Goal: Transaction & Acquisition: Purchase product/service

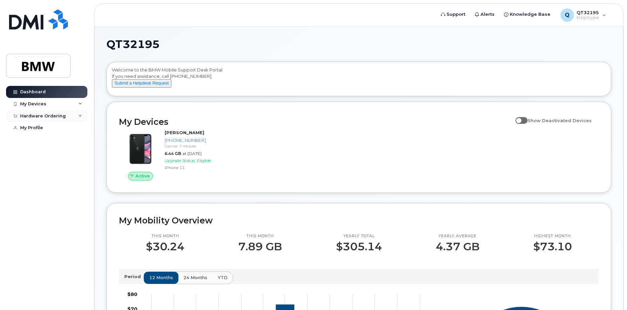
click at [71, 115] on div "Hardware Ordering" at bounding box center [46, 116] width 81 height 12
click at [69, 103] on div "My Devices" at bounding box center [46, 104] width 81 height 12
click at [70, 158] on div "Hardware Ordering" at bounding box center [46, 152] width 81 height 12
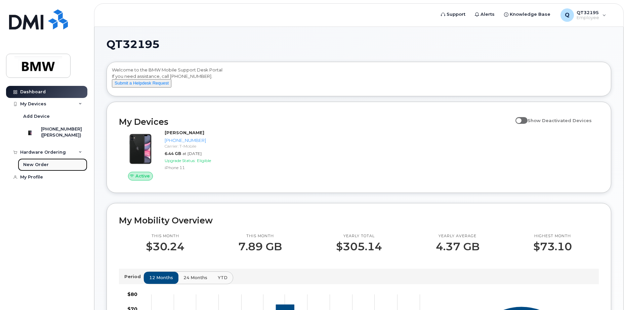
click at [43, 168] on div "New Order" at bounding box center [36, 165] width 26 height 6
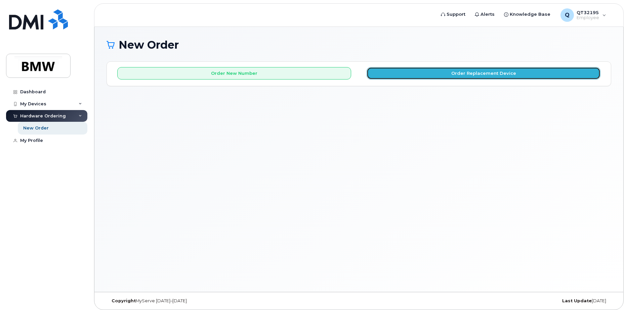
click at [446, 73] on button "Order Replacement Device" at bounding box center [483, 73] width 234 height 12
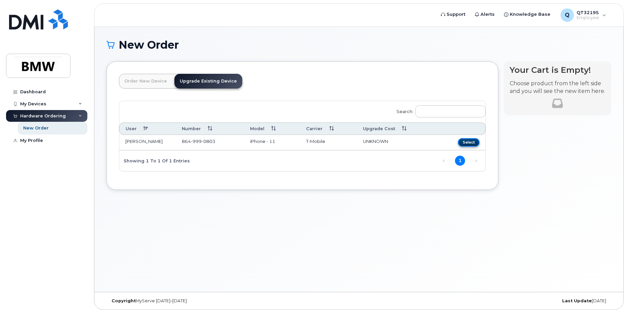
click at [472, 142] on button "Select" at bounding box center [468, 142] width 21 height 8
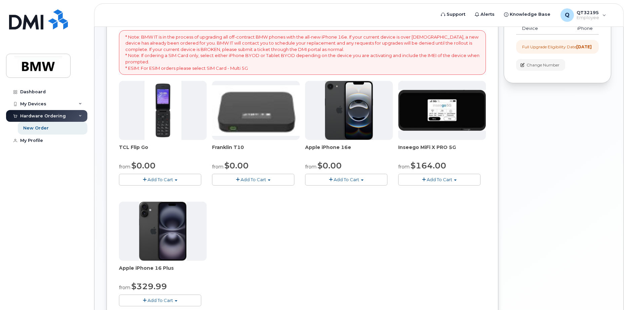
scroll to position [67, 0]
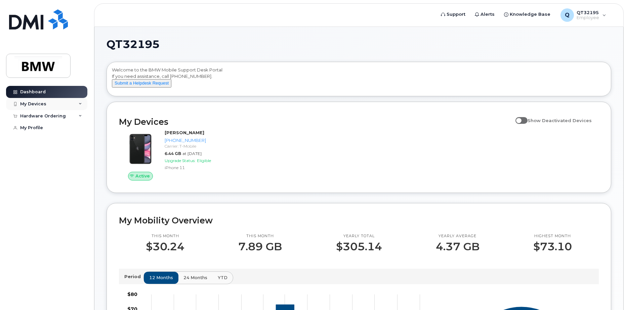
click at [54, 103] on div "My Devices" at bounding box center [46, 104] width 81 height 12
click at [61, 155] on div "Hardware Ordering" at bounding box center [43, 152] width 46 height 5
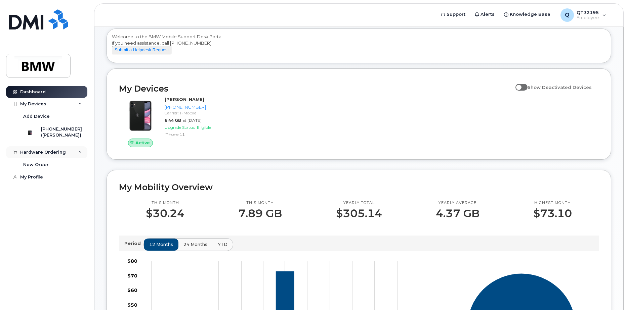
scroll to position [34, 0]
click at [40, 168] on div "New Order" at bounding box center [36, 165] width 26 height 6
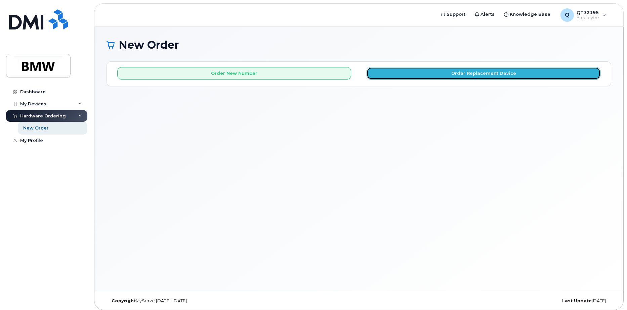
click at [442, 72] on button "Order Replacement Device" at bounding box center [483, 73] width 234 height 12
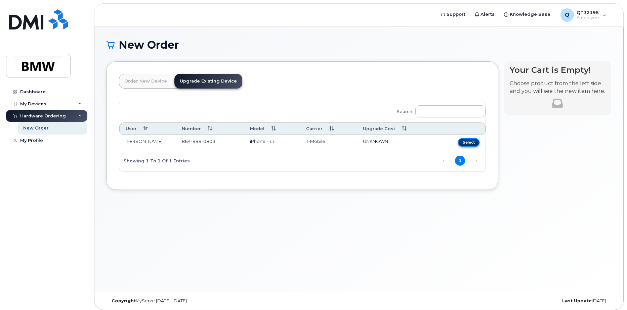
click at [462, 141] on button "Select" at bounding box center [468, 142] width 21 height 8
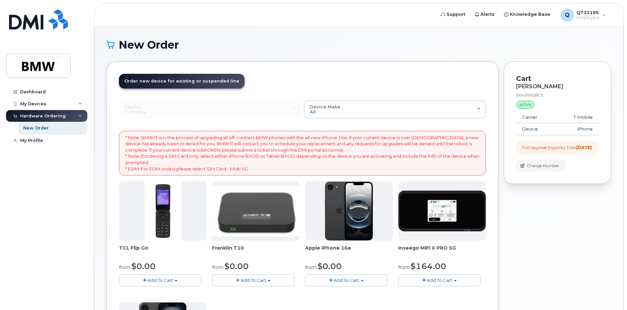
scroll to position [34, 0]
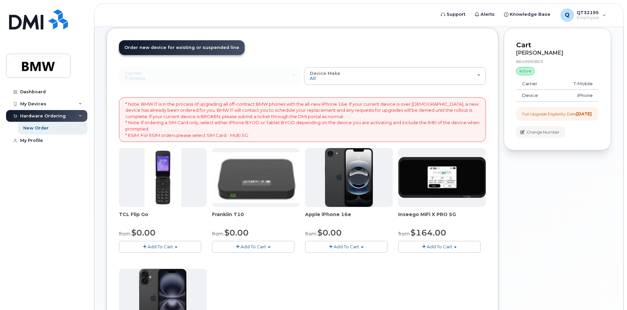
click at [357, 247] on span "Add To Cart" at bounding box center [346, 246] width 26 height 5
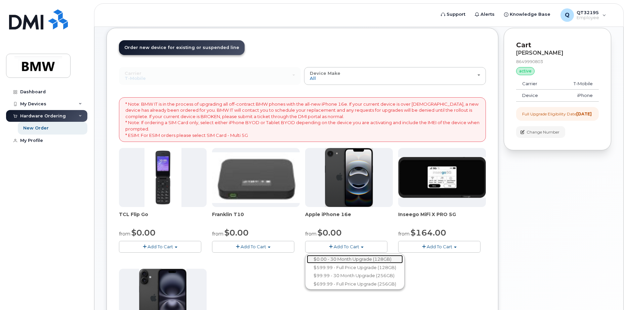
click at [354, 259] on link "$0.00 - 30 Month Upgrade (128GB)" at bounding box center [355, 259] width 96 height 8
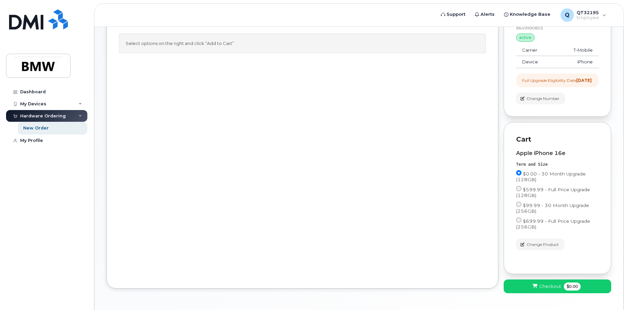
scroll to position [95, 0]
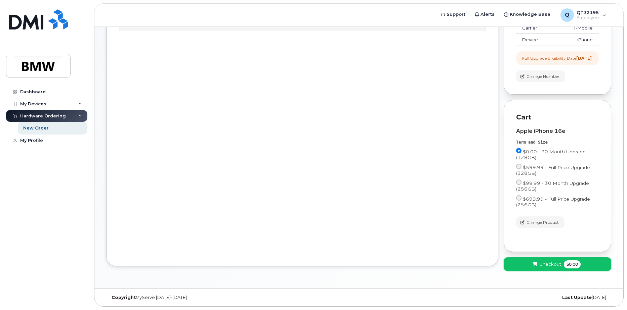
click at [547, 263] on span "Checkout" at bounding box center [550, 264] width 22 height 6
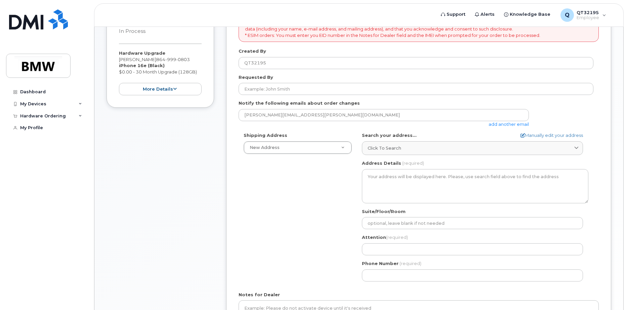
scroll to position [134, 0]
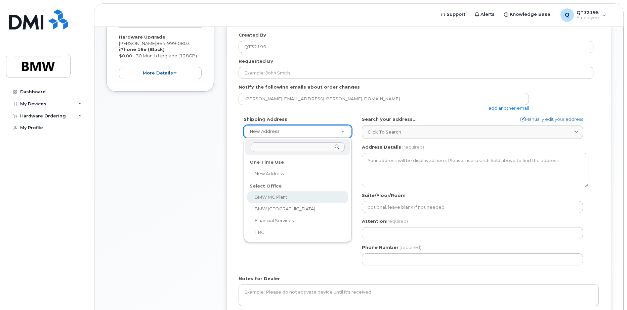
select select
type textarea "1400 Highway 101 S GREER SC 29651-6731 UNITED STATES Greer South Carolina 29651…"
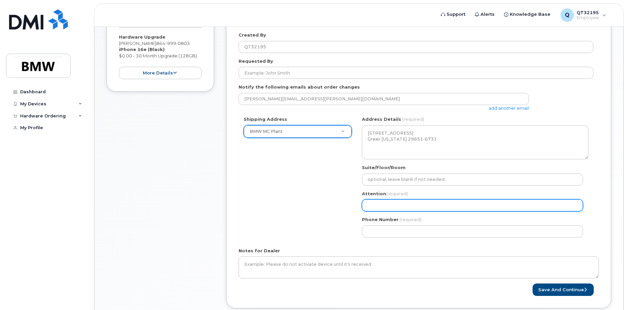
click at [387, 205] on input "Attention (required)" at bounding box center [472, 205] width 221 height 12
select select
type input "J"
select select
type input "Jo"
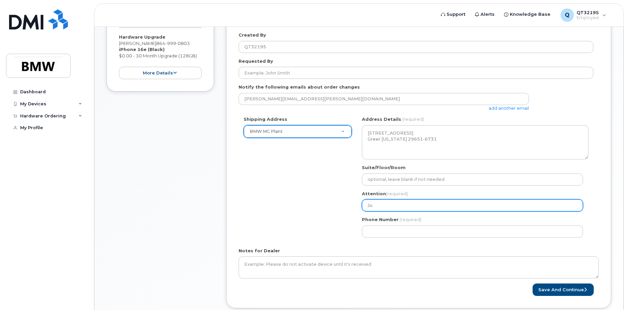
select select
type input "Jod"
select select
type input "Jody"
select select
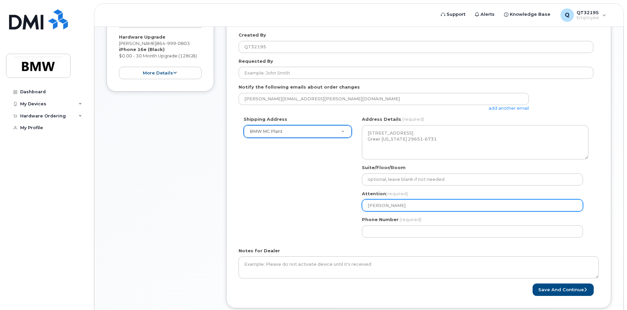
type input "Jody S"
select select
type input "Jody St"
select select
type input "Jody Sto"
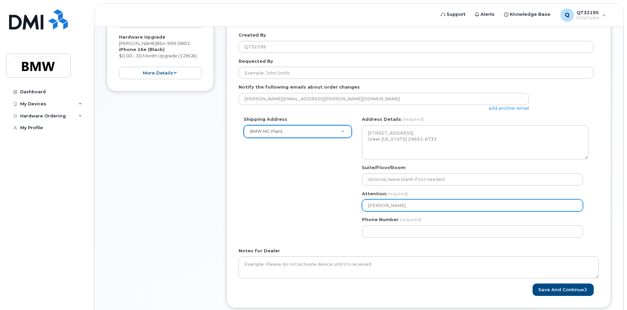
select select
type input "Jody Ston"
select select
type input "Jody Stone"
select select
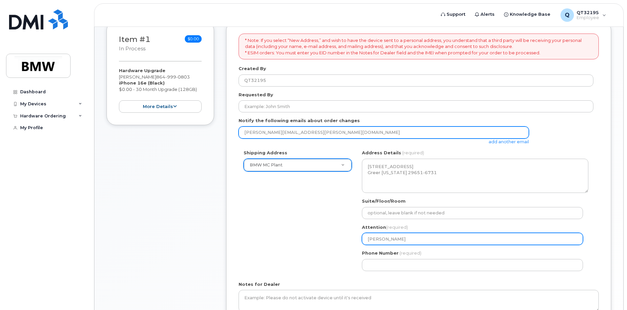
scroll to position [176, 0]
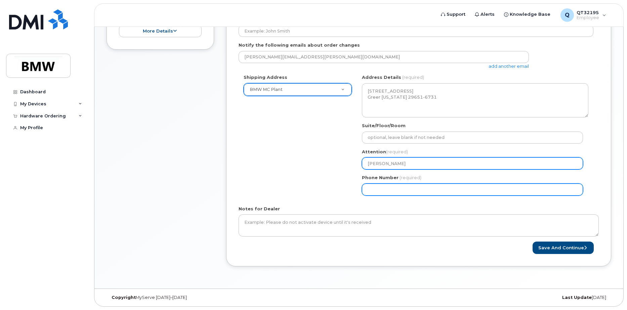
type input "[PERSON_NAME]"
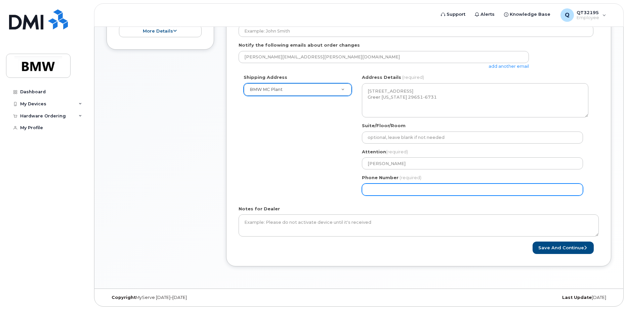
click at [401, 192] on input "Phone Number" at bounding box center [472, 190] width 221 height 12
select select
type input "864999080"
select select
type input "8649990803"
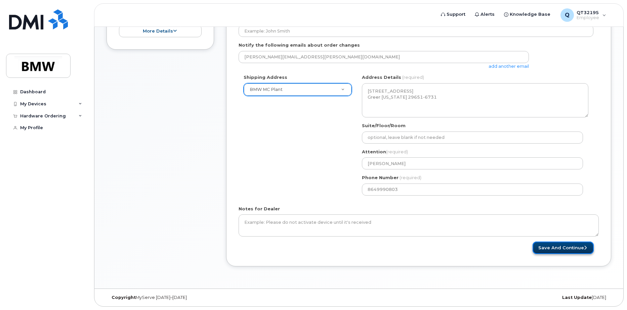
click at [556, 247] on button "Save and Continue" at bounding box center [562, 248] width 61 height 12
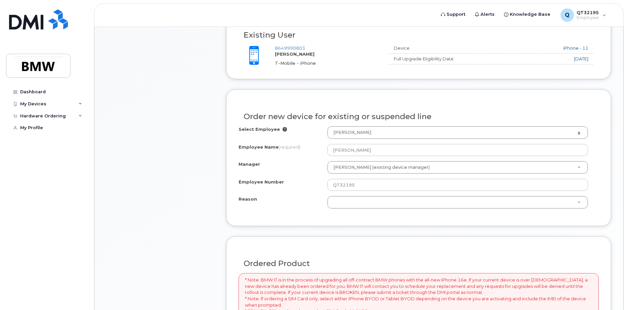
scroll to position [235, 0]
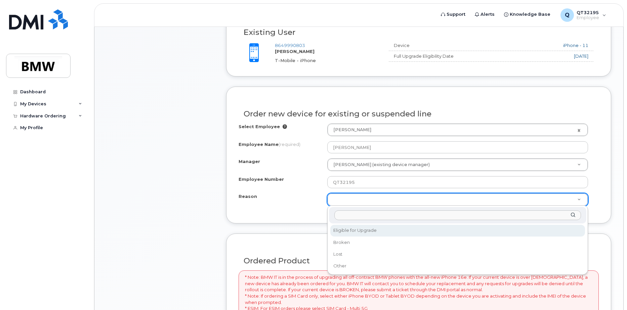
select select "eligible_for_upgrade"
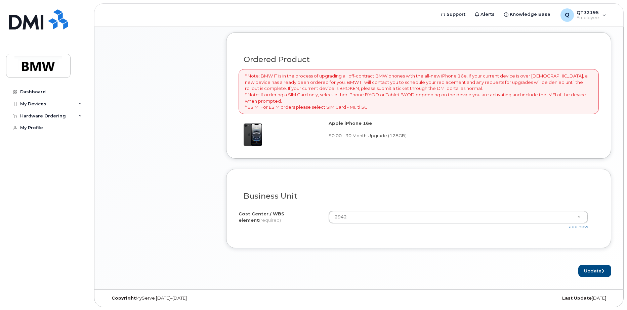
scroll to position [437, 0]
click at [595, 268] on button "Update" at bounding box center [594, 270] width 33 height 12
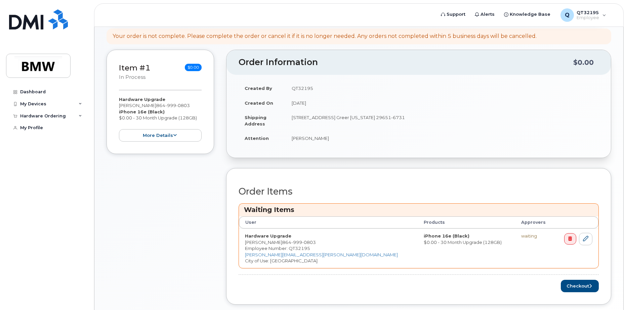
scroll to position [134, 0]
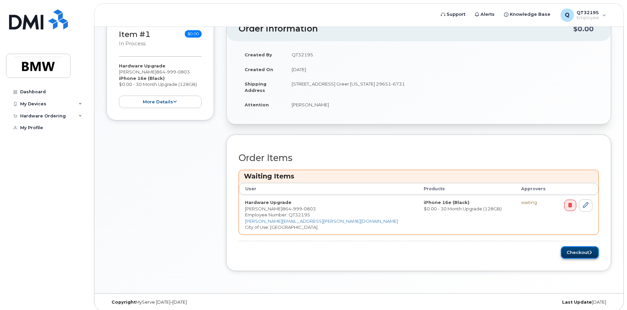
click at [572, 250] on button "Checkout" at bounding box center [579, 252] width 38 height 12
